Goal: Task Accomplishment & Management: Complete application form

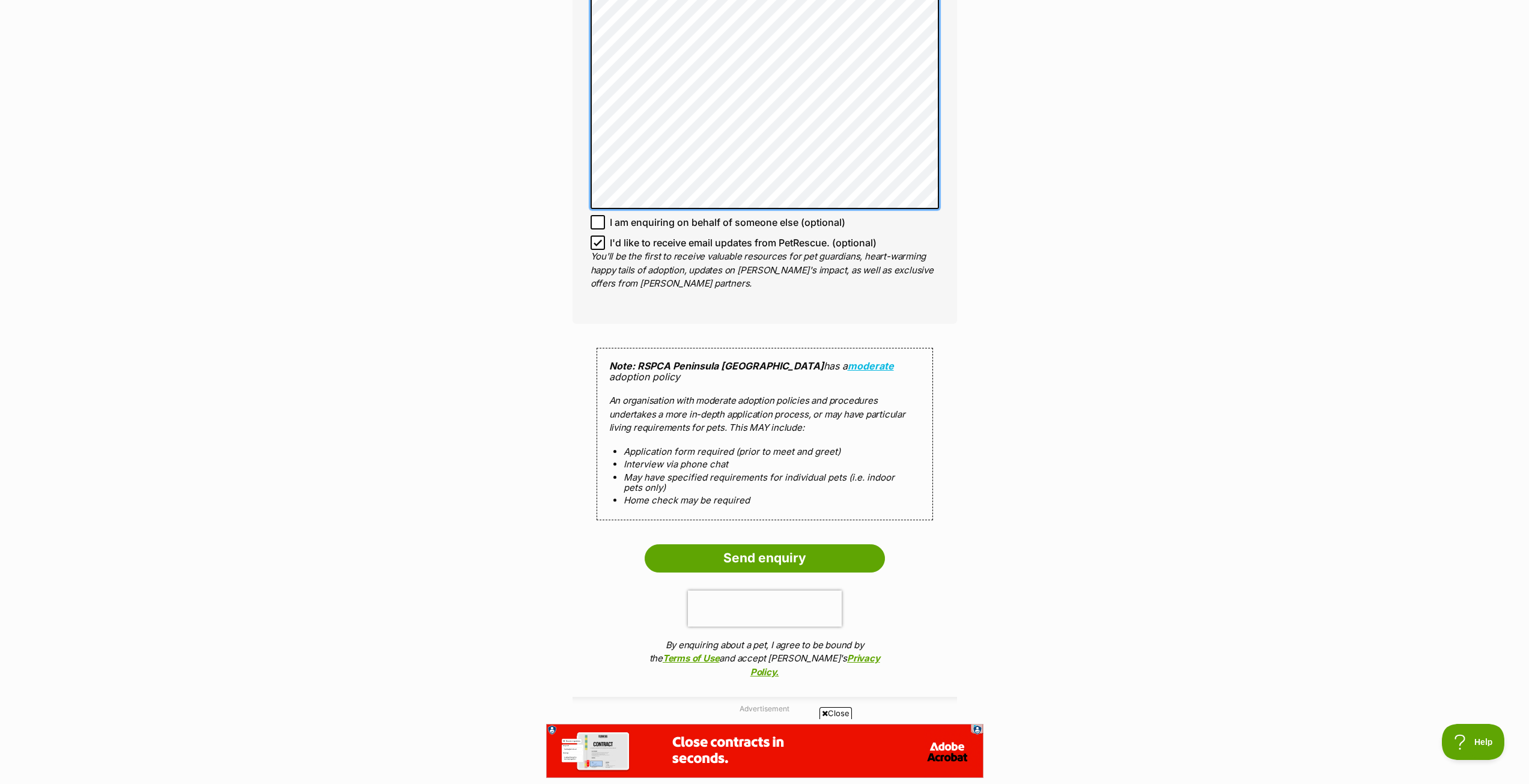
scroll to position [901, 0]
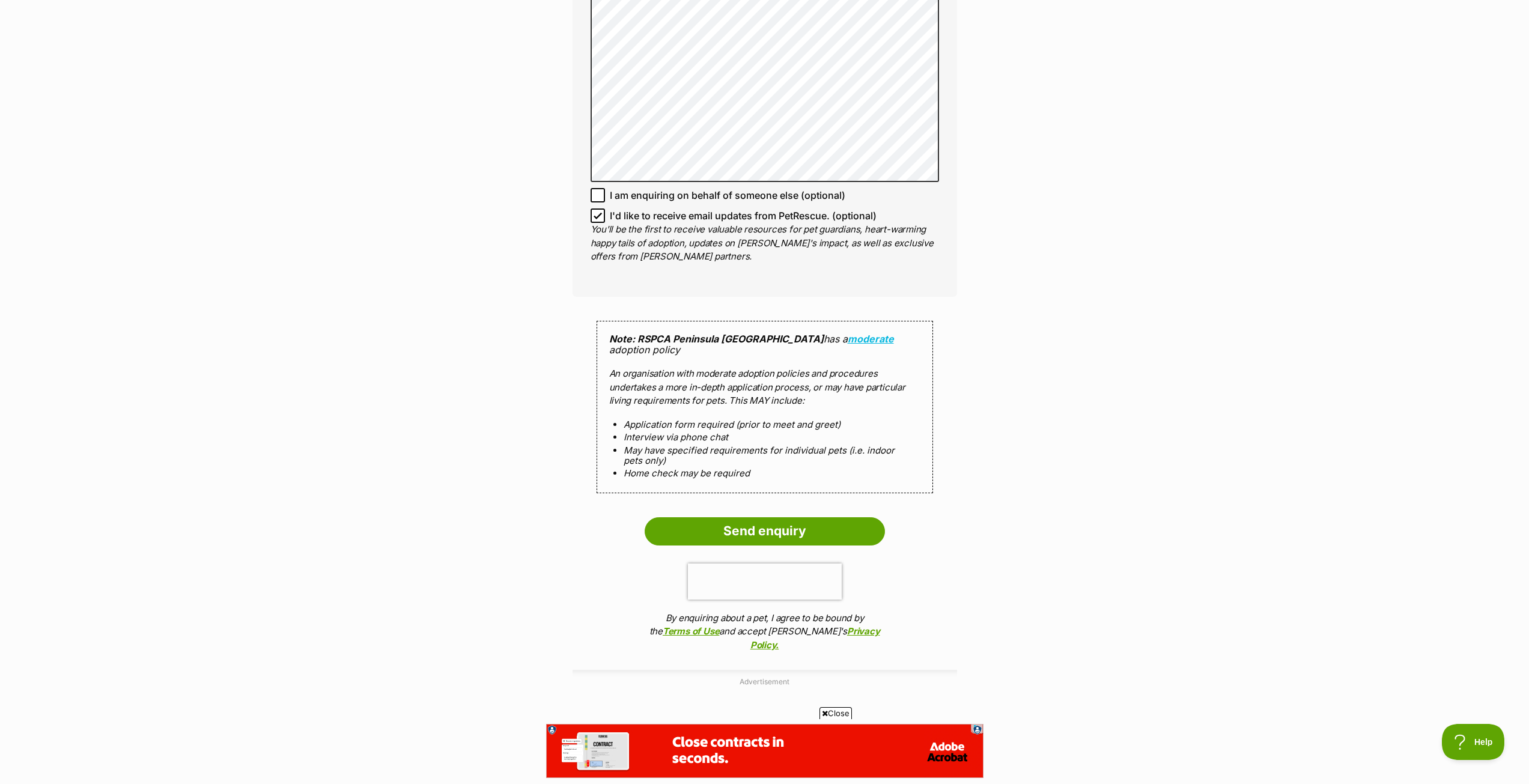
click at [738, 517] on input "Send enquiry" at bounding box center [764, 531] width 240 height 28
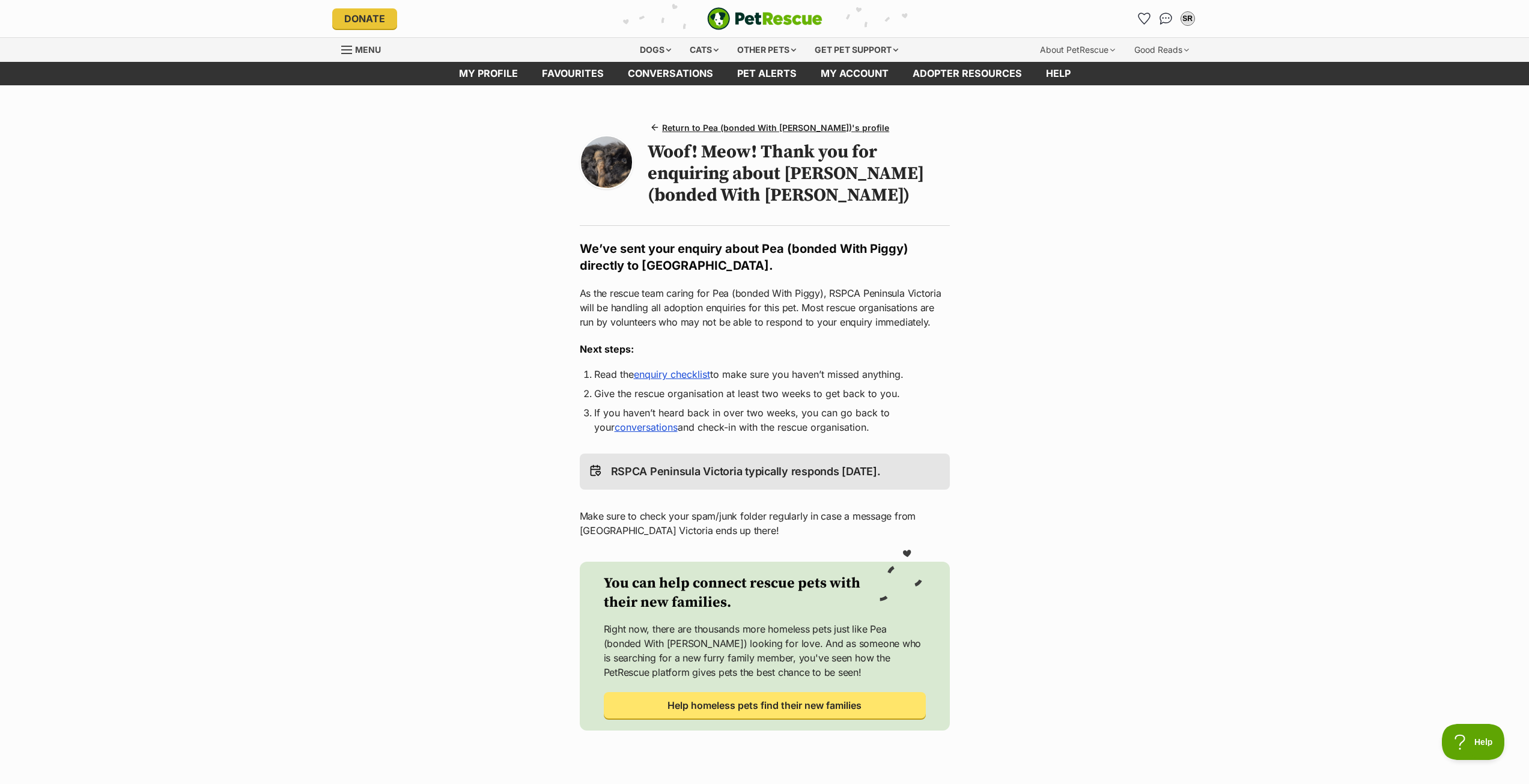
click at [684, 370] on link "enquiry checklist" at bounding box center [672, 374] width 76 height 12
